Goal: Find specific page/section: Find specific page/section

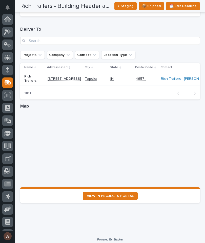
click at [10, 31] on icon at bounding box center [7, 32] width 7 height 6
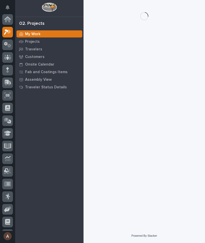
scroll to position [13, 0]
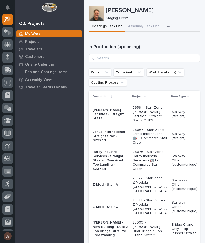
click at [167, 28] on icon "button" at bounding box center [168, 27] width 3 height 4
click at [166, 29] on button "button" at bounding box center [169, 26] width 11 height 10
click at [167, 25] on icon "button" at bounding box center [168, 27] width 3 height 4
click at [163, 42] on span "Staging Task List" at bounding box center [151, 40] width 27 height 5
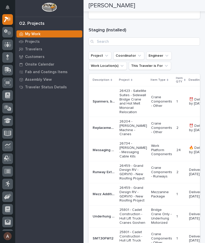
scroll to position [315, 0]
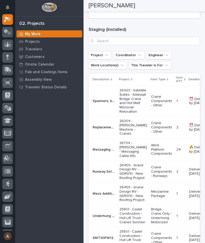
click at [39, 53] on link "Customers" at bounding box center [49, 57] width 68 height 8
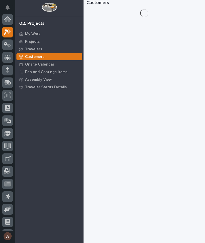
scroll to position [13, 0]
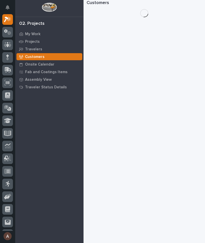
click at [30, 48] on p "Travelers" at bounding box center [33, 49] width 17 height 5
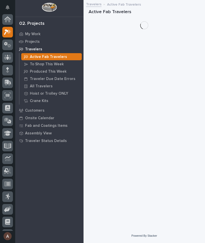
scroll to position [13, 0]
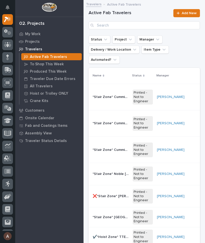
click at [48, 88] on div "All Travelers" at bounding box center [51, 85] width 60 height 7
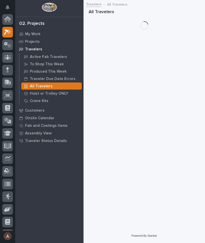
scroll to position [13, 0]
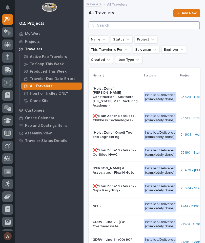
click at [142, 29] on input "Search" at bounding box center [143, 25] width 111 height 8
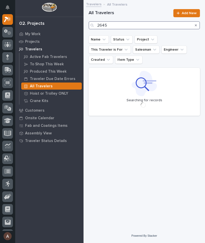
type input "26459"
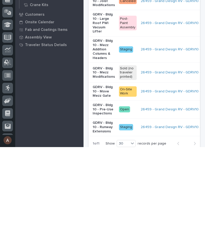
scroll to position [210, 0]
click at [104, 217] on p "GDRV - Bldg 10 - Runway Extensions" at bounding box center [103, 223] width 22 height 13
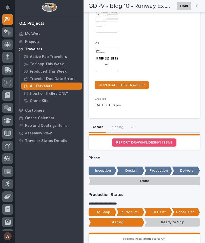
scroll to position [109, 0]
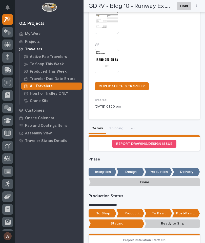
click at [117, 123] on button "Shipping" at bounding box center [116, 128] width 20 height 11
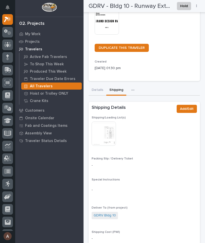
scroll to position [150, 0]
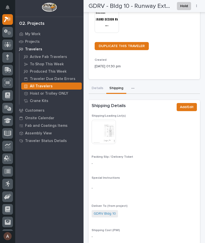
click at [105, 132] on img at bounding box center [103, 131] width 24 height 24
click at [108, 124] on img at bounding box center [103, 131] width 24 height 24
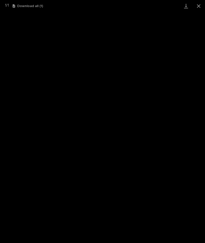
click at [199, 10] on button "Close gallery" at bounding box center [198, 6] width 13 height 12
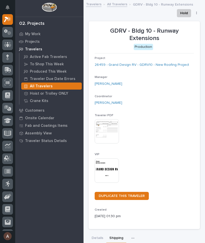
scroll to position [0, 0]
